Goal: Transaction & Acquisition: Purchase product/service

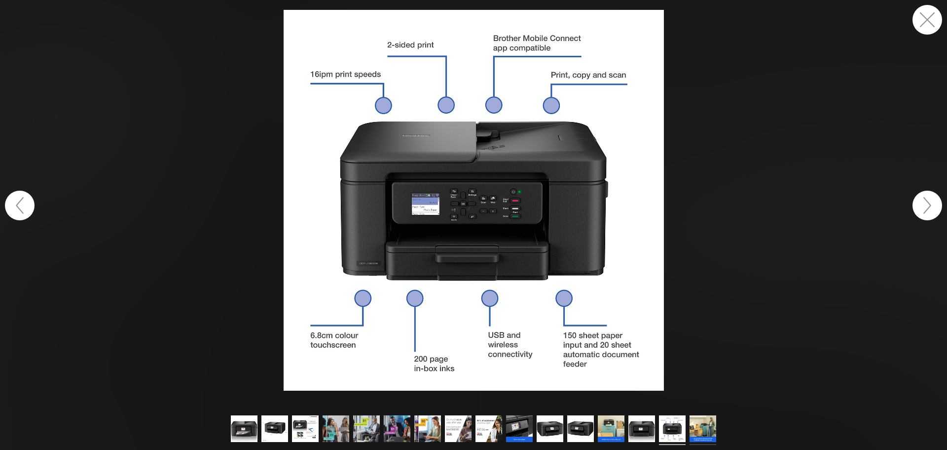
click at [702, 434] on img at bounding box center [703, 430] width 27 height 30
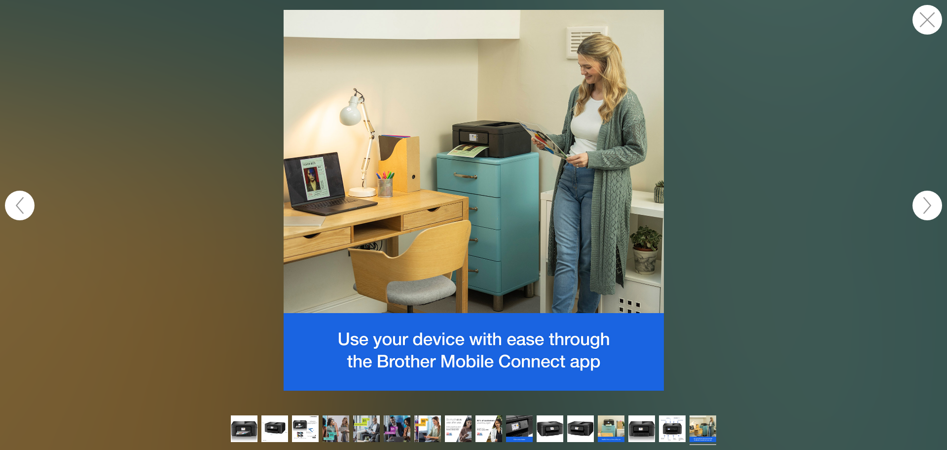
click at [923, 21] on button "button" at bounding box center [928, 20] width 30 height 30
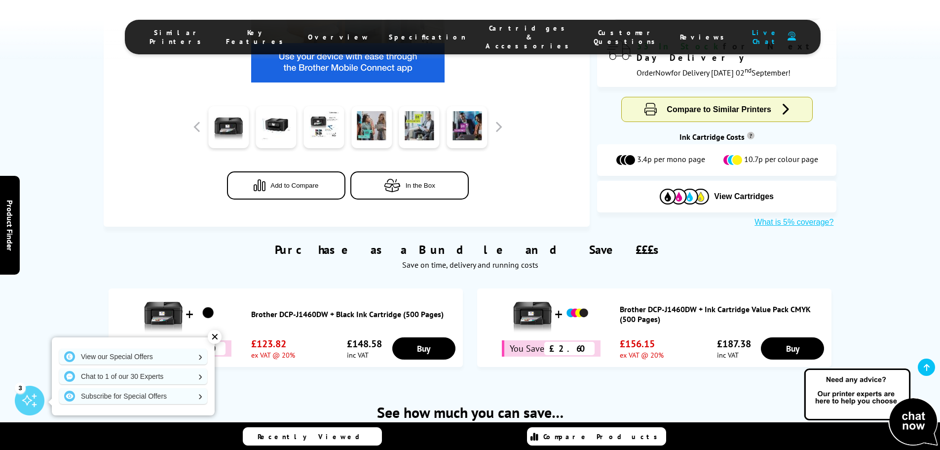
scroll to position [395, 0]
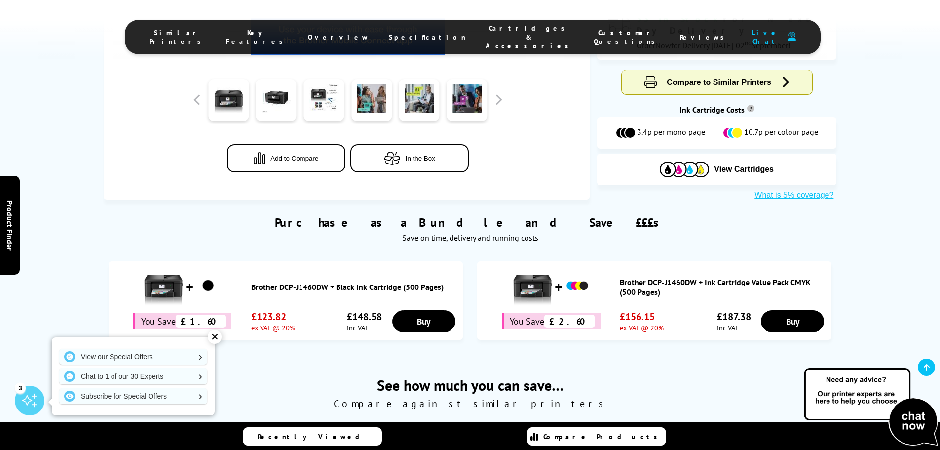
click at [214, 335] on div "✕" at bounding box center [215, 337] width 14 height 14
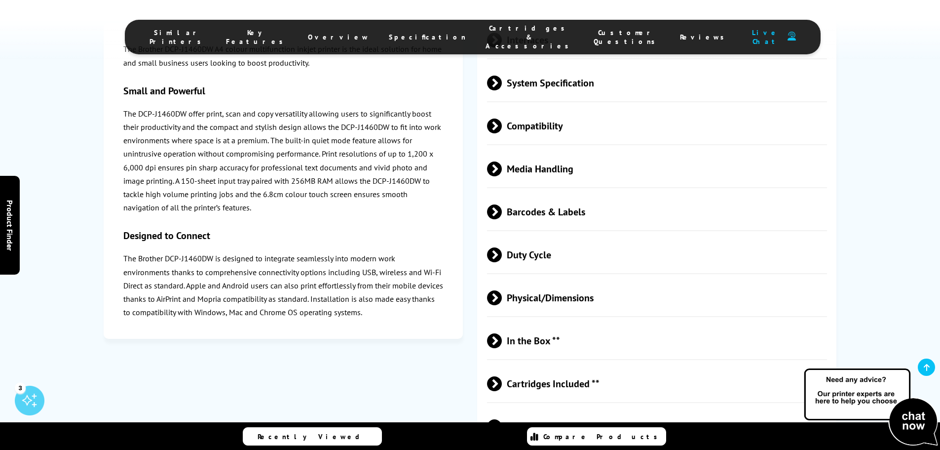
scroll to position [2122, 0]
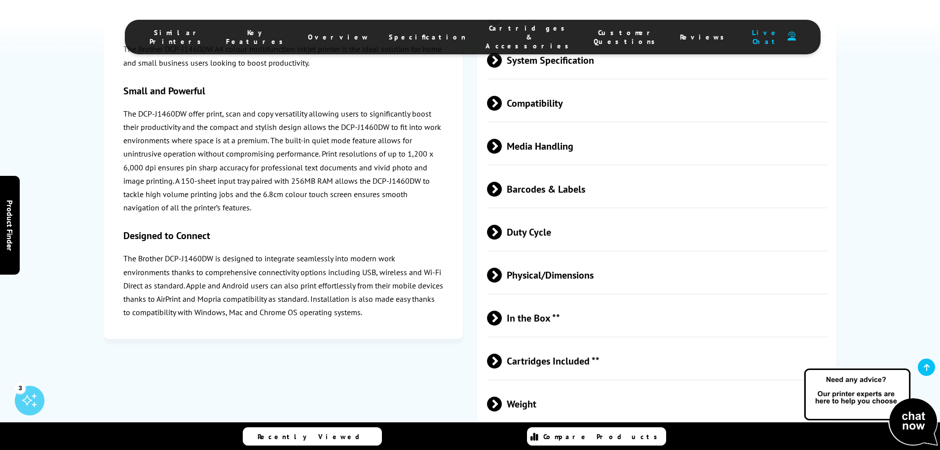
click at [502, 353] on span at bounding box center [502, 360] width 0 height 15
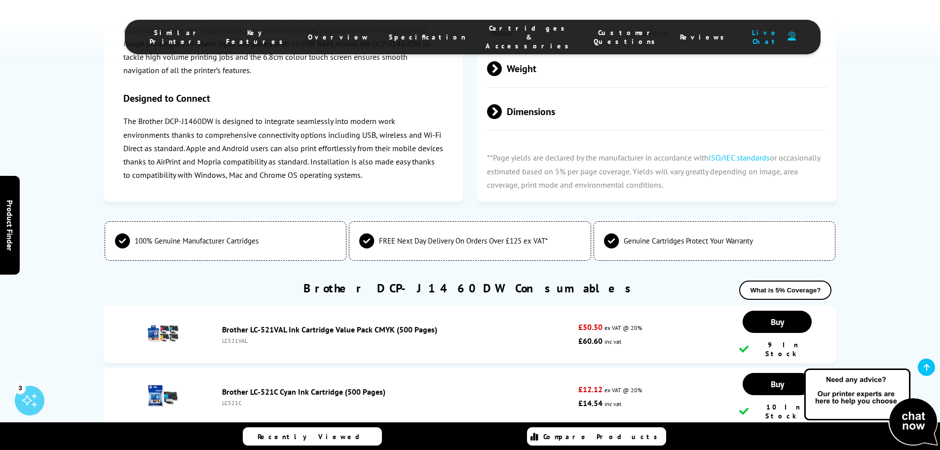
scroll to position [2566, 0]
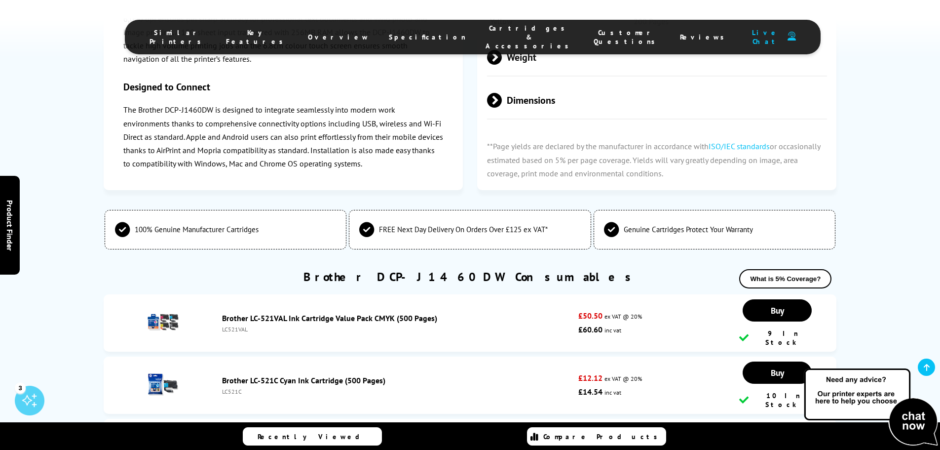
click at [303, 313] on link "Brother LC-521VAL Ink Cartridge Value Pack CMYK (500 Pages)" at bounding box center [329, 318] width 215 height 10
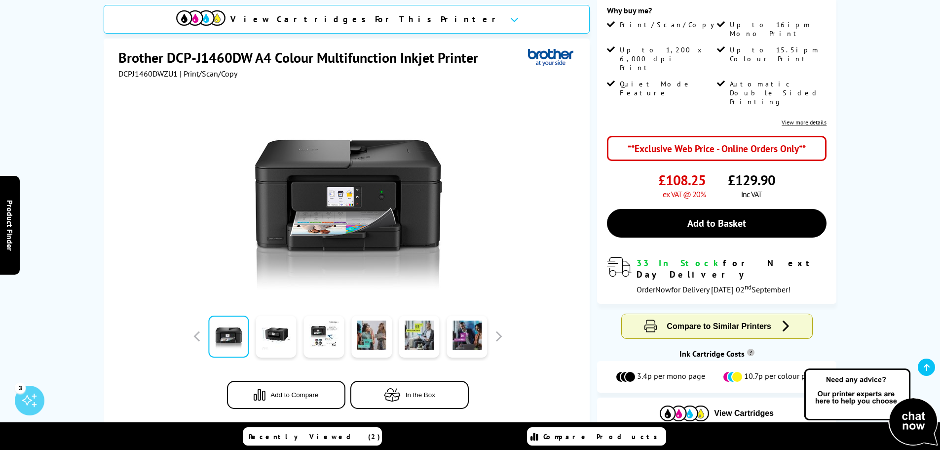
scroll to position [148, 0]
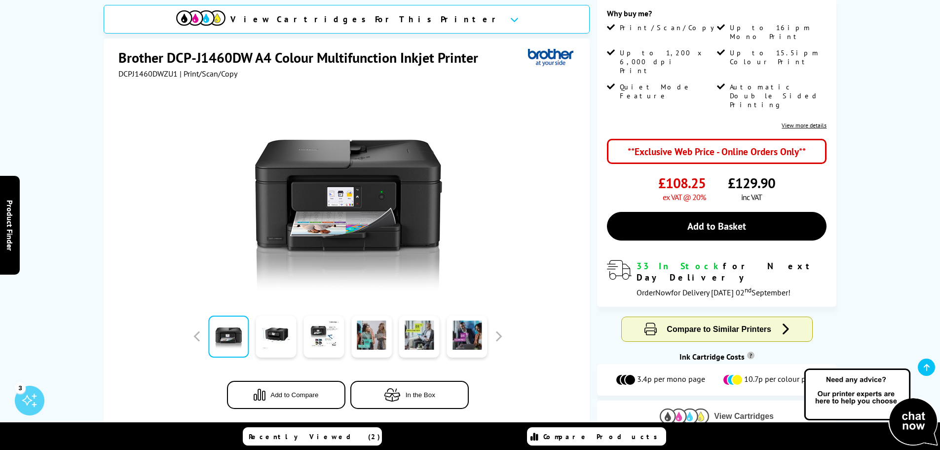
click at [708, 408] on img at bounding box center [684, 415] width 49 height 15
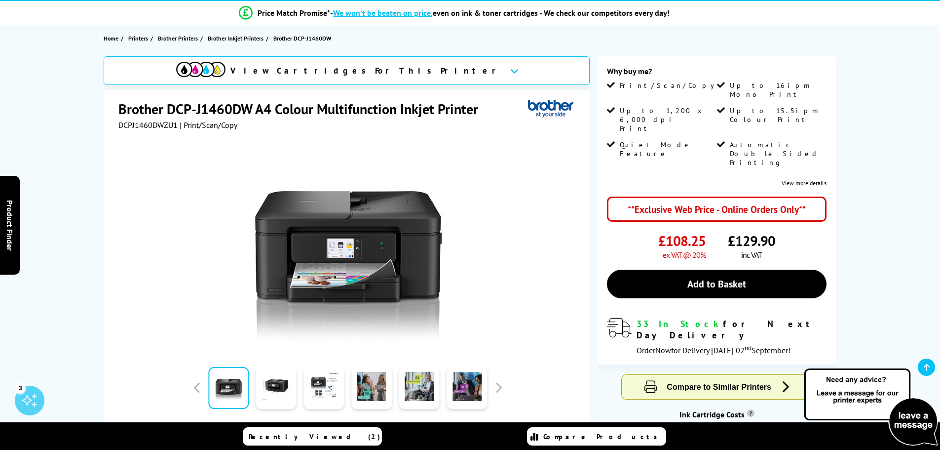
scroll to position [99, 0]
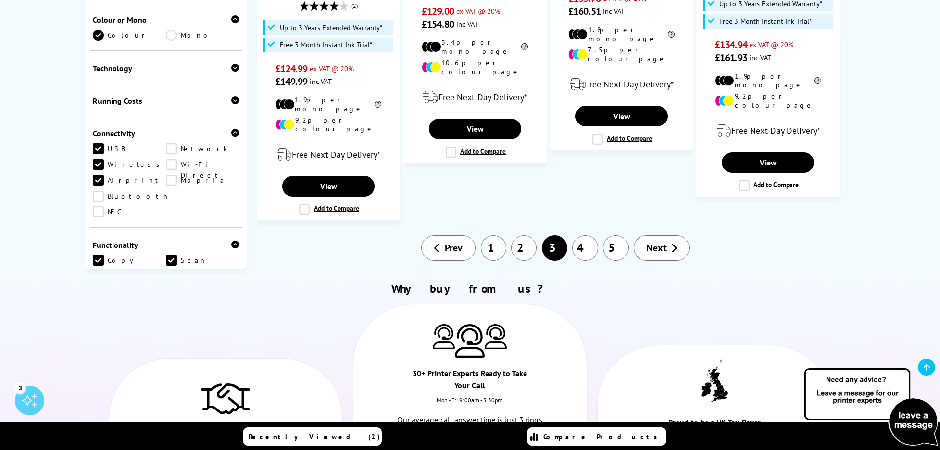
scroll to position [1234, 0]
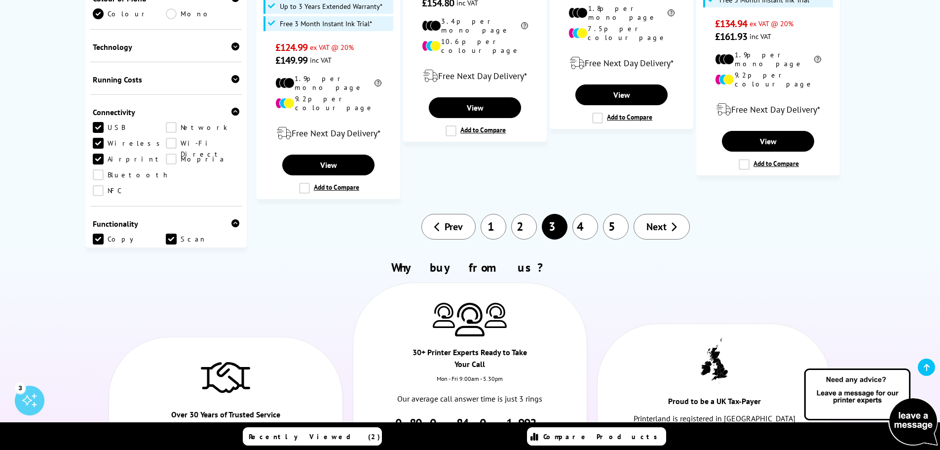
click at [581, 214] on link "4" at bounding box center [585, 227] width 26 height 26
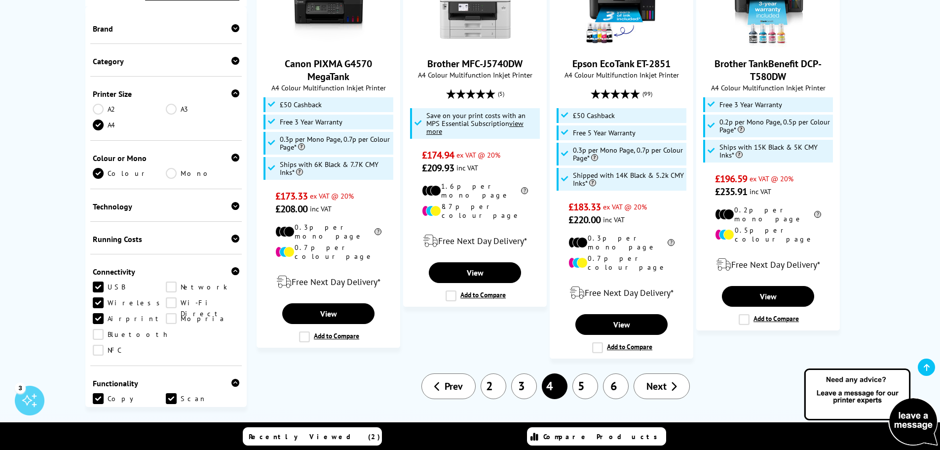
scroll to position [1135, 0]
